Goal: Task Accomplishment & Management: Manage account settings

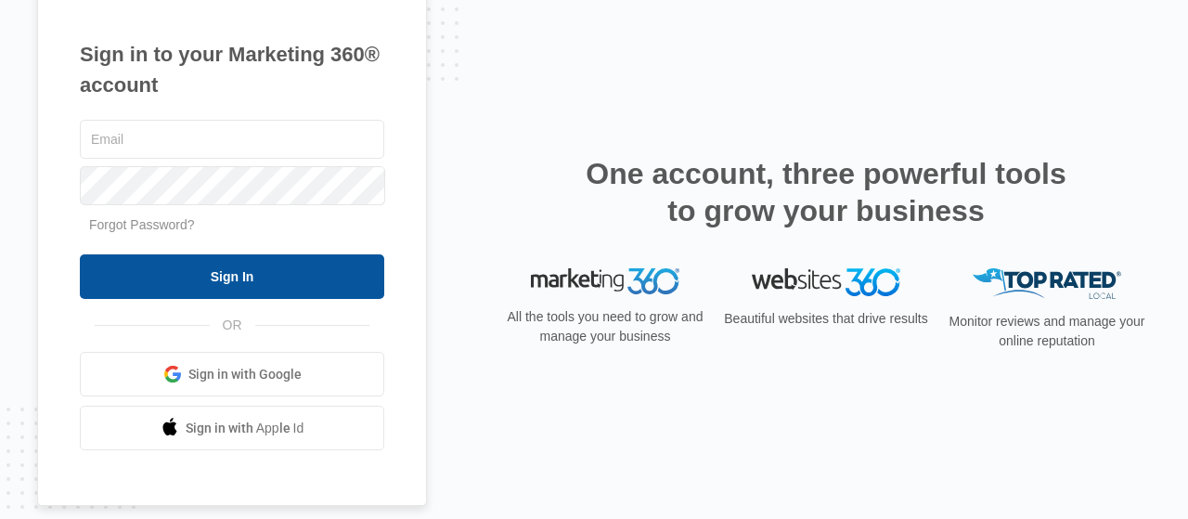
type input "[EMAIL_ADDRESS][DOMAIN_NAME]"
click at [263, 265] on input "Sign In" at bounding box center [232, 276] width 305 height 45
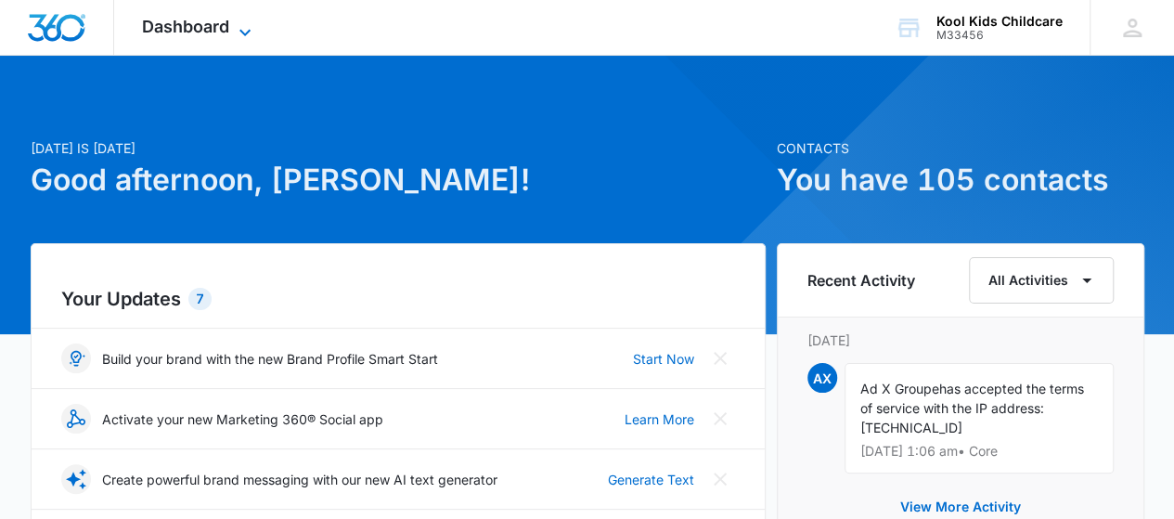
click at [250, 34] on icon at bounding box center [245, 32] width 22 height 22
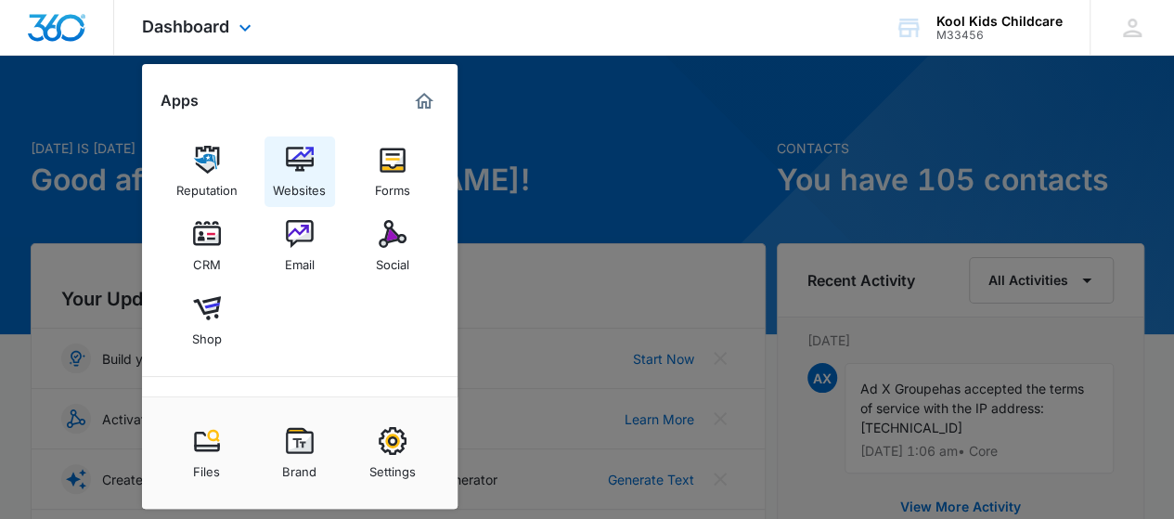
click at [307, 159] on img at bounding box center [300, 160] width 28 height 28
